Goal: Information Seeking & Learning: Check status

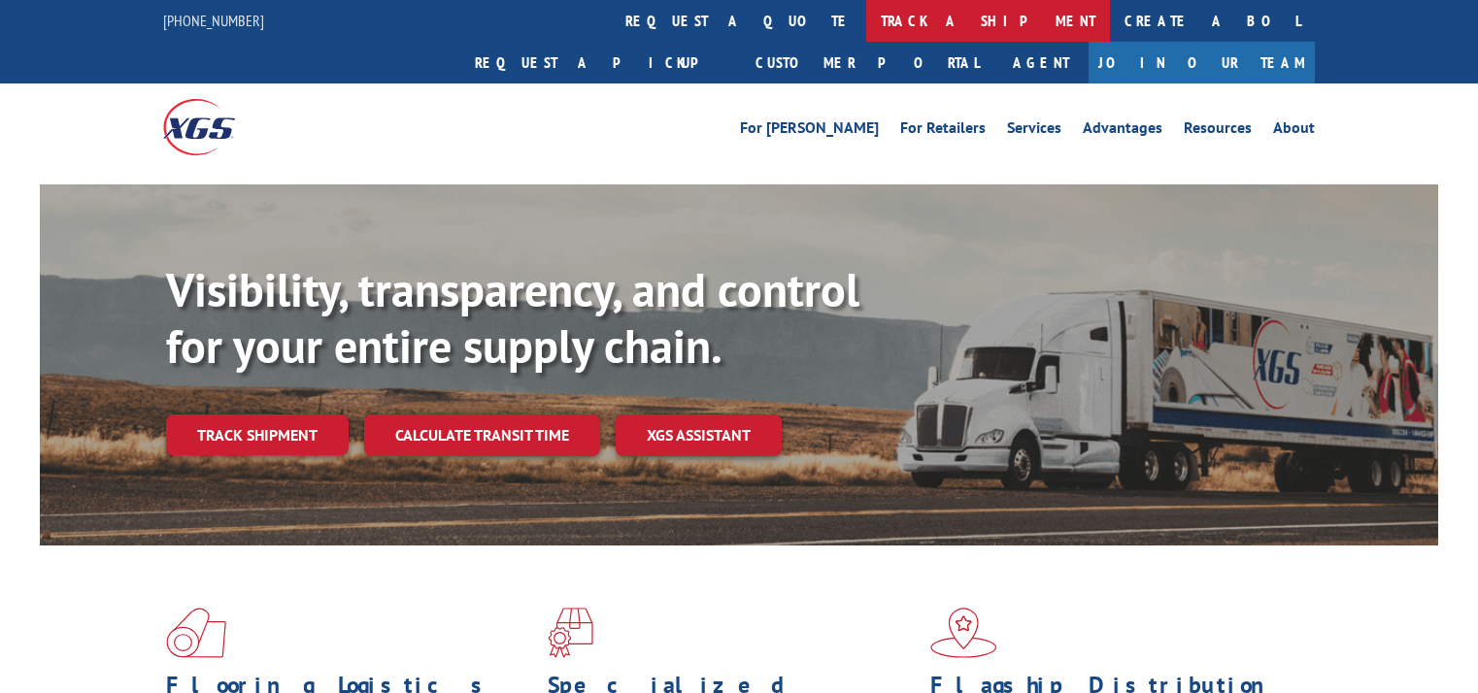
click at [866, 28] on link "track a shipment" at bounding box center [988, 21] width 244 height 42
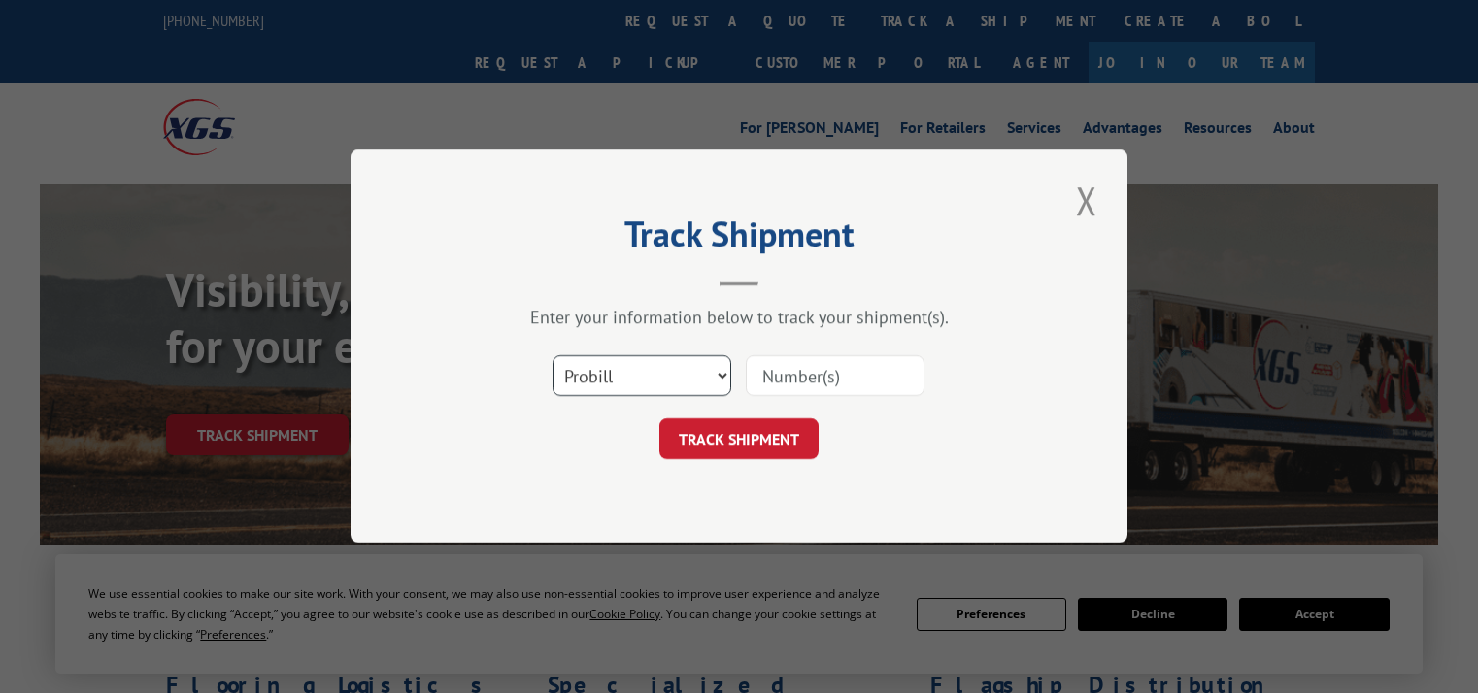
click at [695, 366] on select "Select category... Probill BOL PO" at bounding box center [642, 376] width 179 height 41
select select "bol"
click at [553, 356] on select "Select category... Probill BOL PO" at bounding box center [642, 376] width 179 height 41
click at [819, 373] on input at bounding box center [835, 376] width 179 height 41
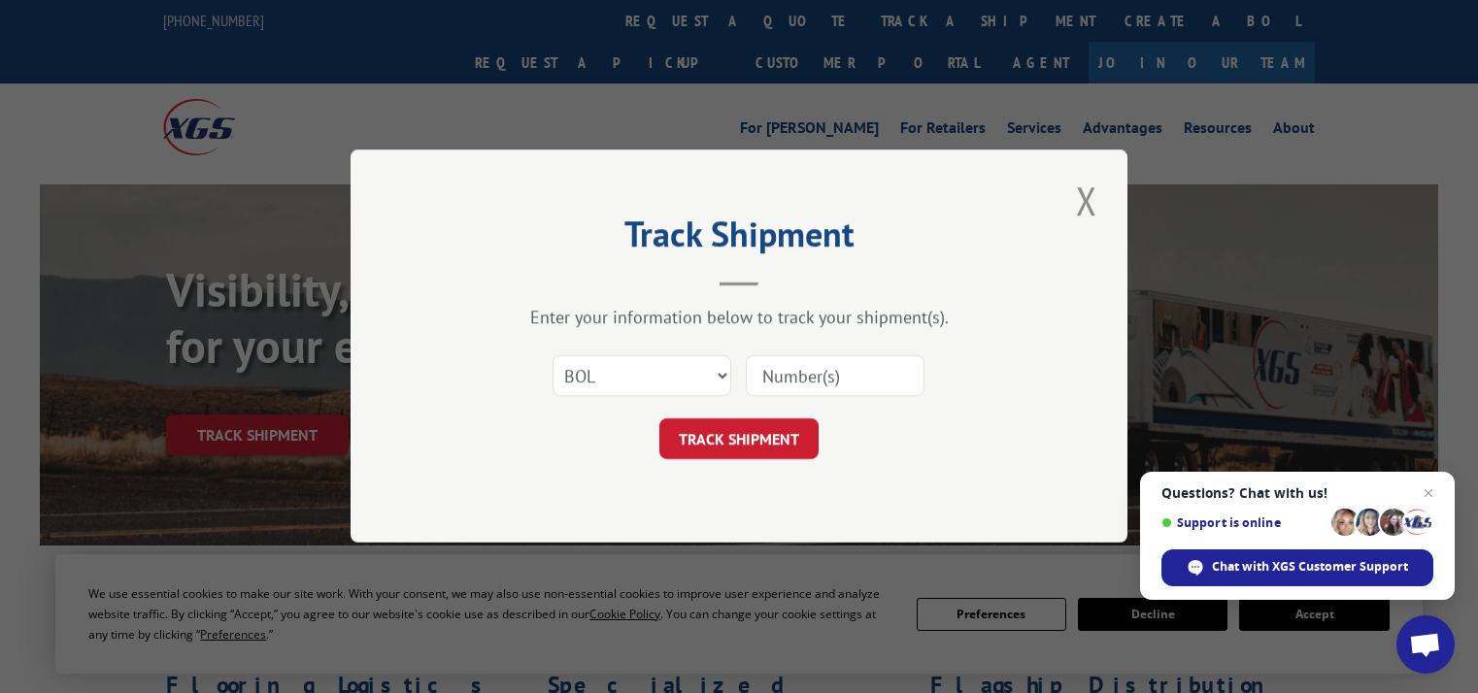
click at [801, 360] on input at bounding box center [835, 376] width 179 height 41
paste input "FPX00316223"
type input "FPX00316223"
click at [789, 410] on form "Select category... Probill BOL PO FPX00316223 TRACK SHIPMENT" at bounding box center [739, 403] width 583 height 116
click at [789, 427] on button "TRACK SHIPMENT" at bounding box center [738, 440] width 159 height 41
